Goal: Task Accomplishment & Management: Use online tool/utility

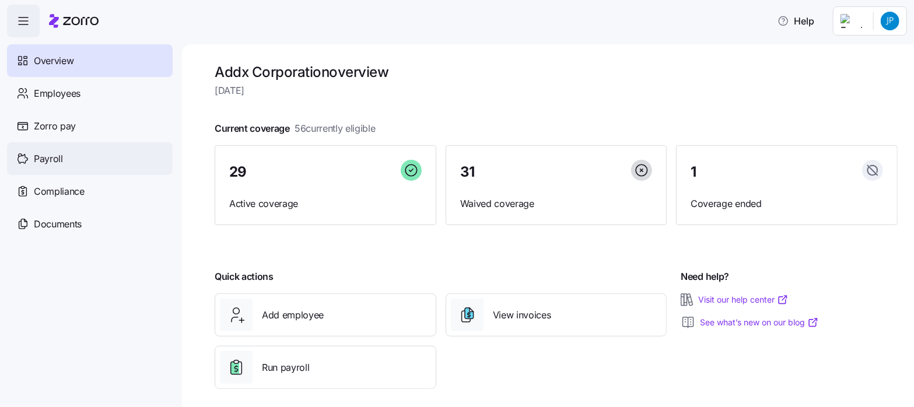
click at [53, 160] on span "Payroll" at bounding box center [48, 159] width 29 height 15
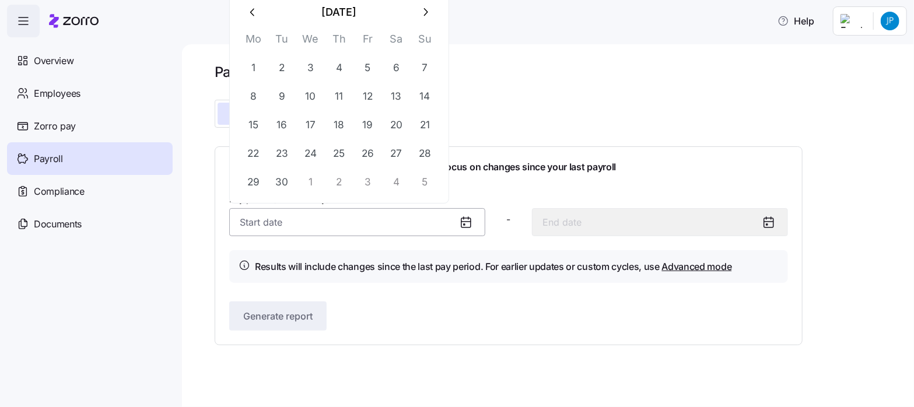
click at [244, 220] on input "Pay period (semi monthly) *" at bounding box center [357, 222] width 256 height 28
click at [254, 68] on button "1" at bounding box center [253, 68] width 28 height 28
type input "September 1, 2025"
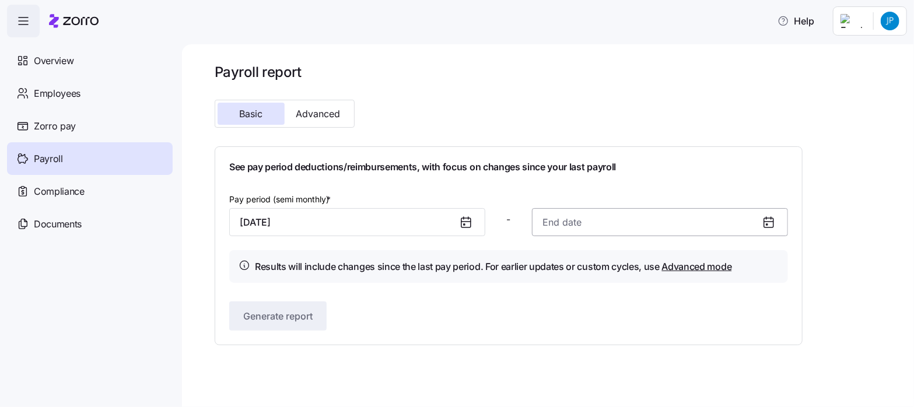
click at [560, 223] on input at bounding box center [660, 222] width 256 height 28
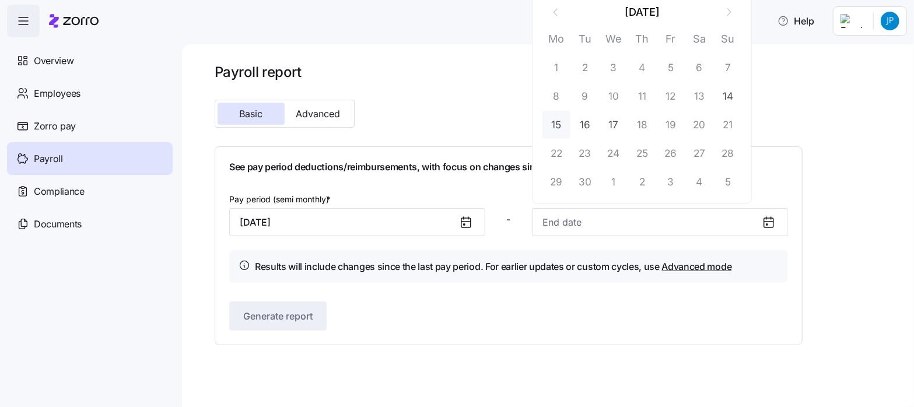
click at [555, 120] on button "15" at bounding box center [557, 125] width 28 height 28
type input "September 15, 2025"
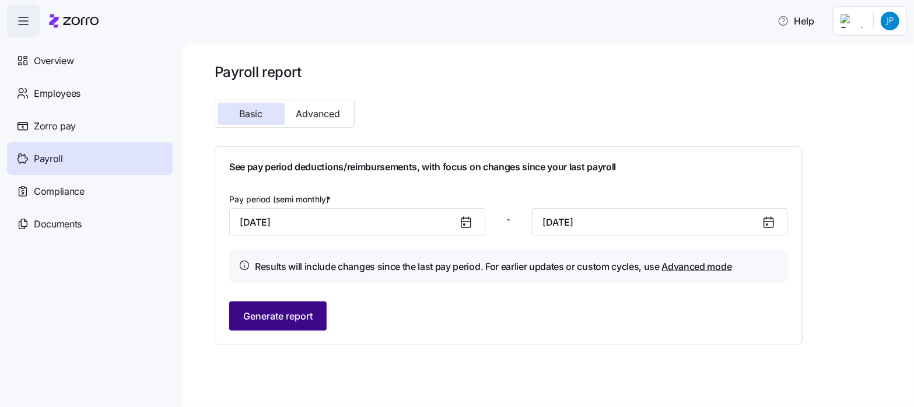
click at [263, 316] on span "Generate report" at bounding box center [277, 316] width 69 height 14
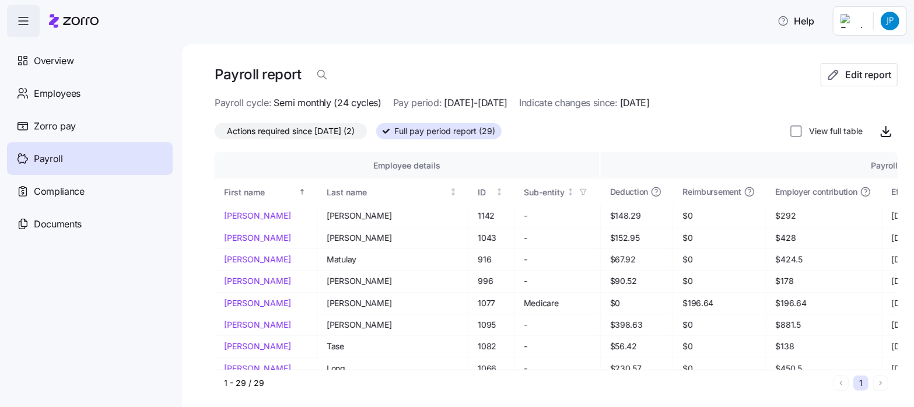
click at [303, 128] on span "Actions required since 09/01/2025 (2)" at bounding box center [291, 131] width 128 height 15
click at [215, 134] on input "Actions required since 09/01/2025 (2)" at bounding box center [215, 134] width 0 height 0
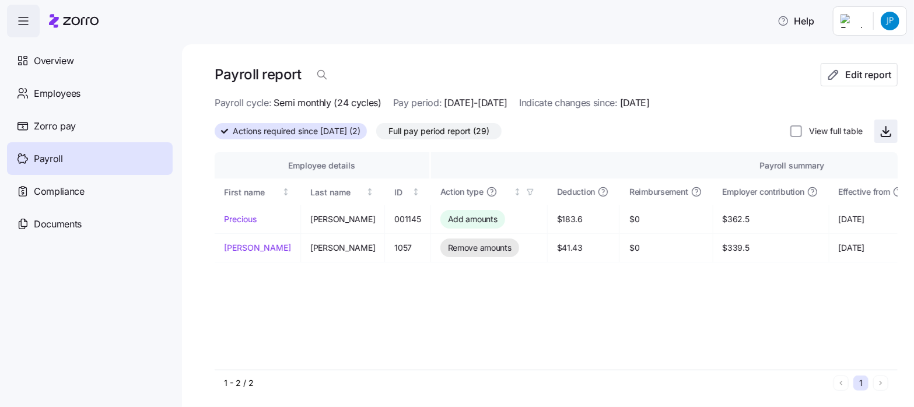
click at [880, 131] on icon "button" at bounding box center [886, 131] width 14 height 14
click at [342, 129] on span "Actions required since 09/01/2025 (2)" at bounding box center [297, 131] width 128 height 15
click at [215, 135] on input "Actions required since 09/01/2025 (2)" at bounding box center [215, 135] width 0 height 0
click at [879, 130] on icon "button" at bounding box center [886, 131] width 14 height 14
drag, startPoint x: 467, startPoint y: 130, endPoint x: 301, endPoint y: 137, distance: 166.4
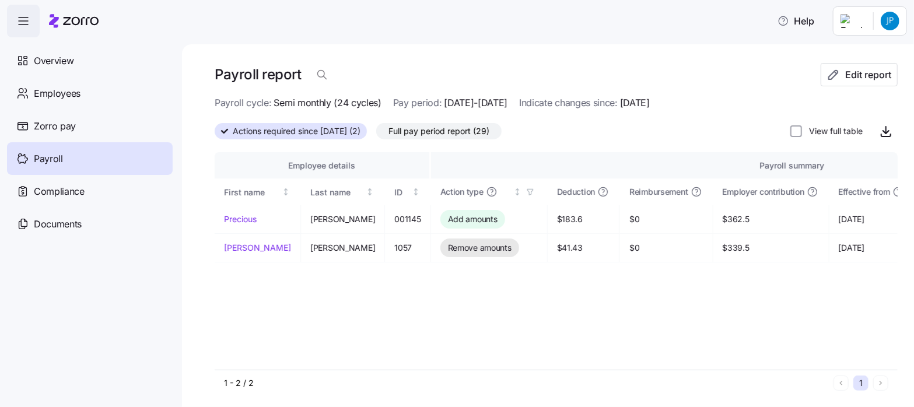
click at [467, 130] on span "Full pay period report (29)" at bounding box center [439, 131] width 101 height 15
click at [376, 134] on input "Full pay period report (29)" at bounding box center [376, 134] width 0 height 0
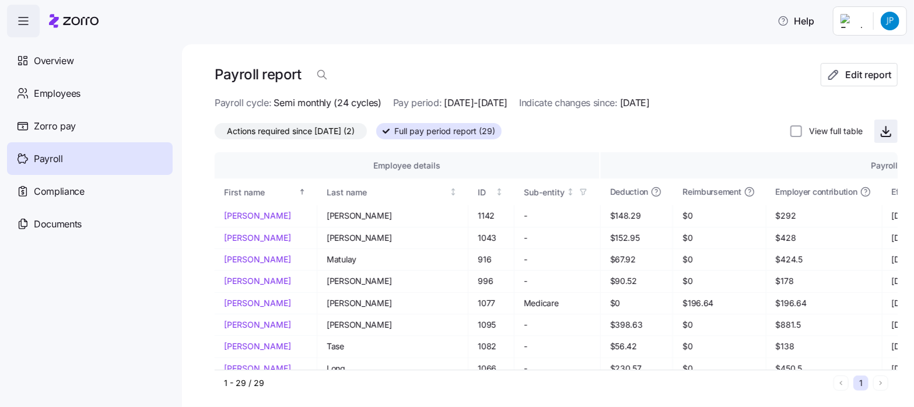
click at [886, 134] on icon "button" at bounding box center [886, 130] width 0 height 7
click at [891, 23] on html "Help Overview Employees Zorro pay Payroll Compliance Documents Payroll report E…" at bounding box center [457, 200] width 914 height 400
click at [858, 117] on div "Log out" at bounding box center [844, 118] width 46 height 13
